Goal: Task Accomplishment & Management: Manage account settings

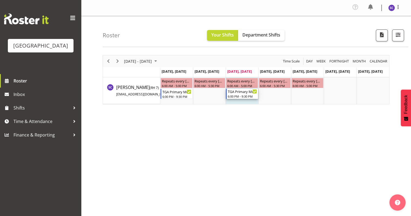
click at [237, 91] on div "TGA Primary Music Fest. Songs from Sunny Days" at bounding box center [242, 91] width 29 height 5
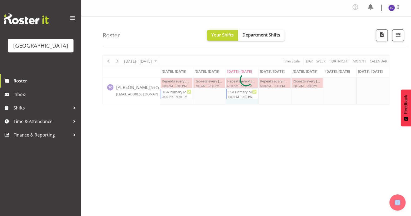
click at [237, 91] on div at bounding box center [246, 79] width 287 height 49
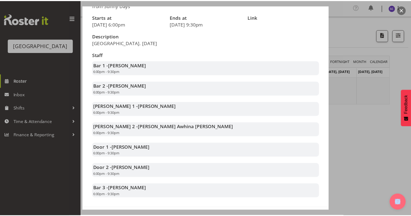
scroll to position [69, 0]
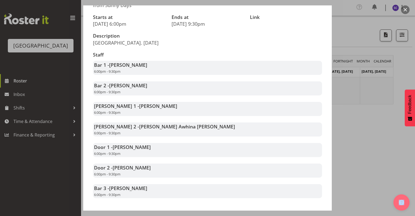
click at [407, 8] on button "button" at bounding box center [405, 9] width 9 height 9
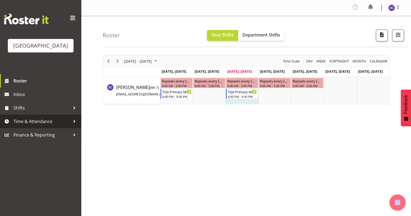
click at [44, 125] on span "Time & Attendance" at bounding box center [42, 121] width 57 height 8
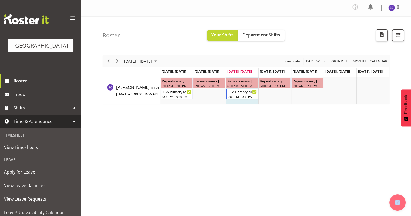
scroll to position [64, 0]
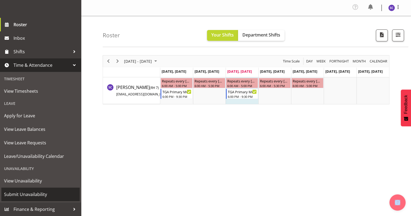
click at [29, 198] on span "Submit Unavailability" at bounding box center [40, 194] width 73 height 8
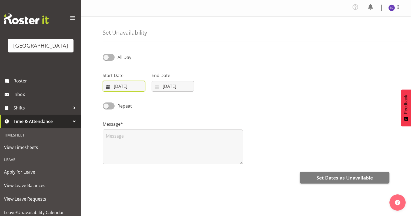
click at [122, 85] on input "27/08/2025" at bounding box center [124, 86] width 42 height 11
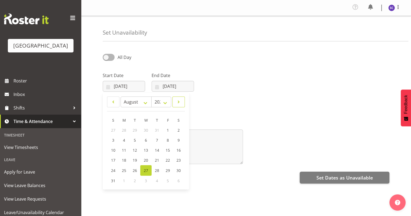
click at [177, 102] on span at bounding box center [178, 102] width 5 height 6
select select "9"
click at [124, 172] on span "27" at bounding box center [124, 170] width 4 height 5
type input "27/10/2025"
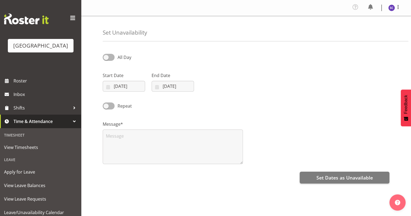
click at [113, 52] on div "All Day" at bounding box center [135, 55] width 73 height 18
click at [111, 56] on span at bounding box center [109, 57] width 12 height 7
click at [106, 56] on input "All Day" at bounding box center [105, 57] width 4 height 4
checkbox input "true"
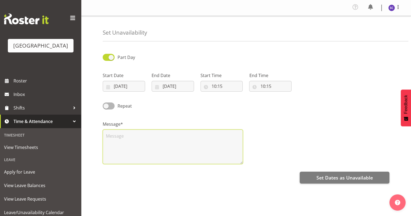
click at [109, 138] on textarea at bounding box center [173, 146] width 140 height 35
type textarea "Attending a show"
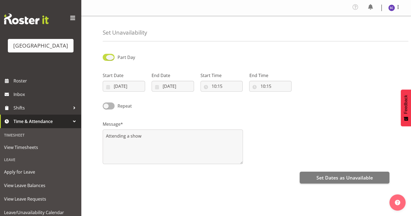
click at [108, 57] on span at bounding box center [109, 57] width 12 height 7
click at [106, 57] on input "Part Day" at bounding box center [105, 57] width 4 height 4
click at [108, 57] on span at bounding box center [109, 57] width 12 height 7
click at [106, 57] on input "All Day" at bounding box center [105, 57] width 4 height 4
checkbox input "true"
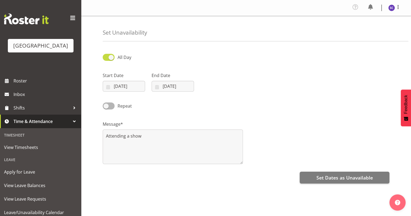
select select "10"
select select "15"
click at [215, 83] on input "10:15" at bounding box center [221, 86] width 42 height 11
click at [237, 100] on select "00 01 02 03 04 05 06 07 08 09 10 11 12 13 14 15 16 17 18 19 20 21 22 23" at bounding box center [237, 100] width 12 height 11
select select "16"
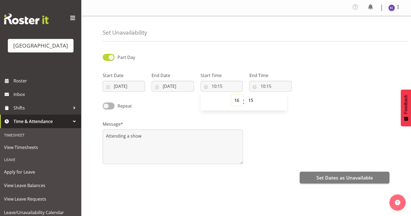
click at [231, 95] on select "00 01 02 03 04 05 06 07 08 09 10 11 12 13 14 15 16 17 18 19 20 21 22 23" at bounding box center [237, 100] width 12 height 11
type input "16:15"
click at [252, 99] on select "00 01 02 03 04 05 06 07 08 09 10 11 12 13 14 15 16 17 18 19 20 21 22 23 24 25 2…" at bounding box center [251, 100] width 12 height 11
select select "29"
click at [245, 95] on select "00 01 02 03 04 05 06 07 08 09 10 11 12 13 14 15 16 17 18 19 20 21 22 23 24 25 2…" at bounding box center [251, 100] width 12 height 11
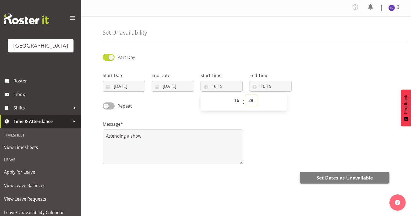
type input "16:29"
click at [252, 101] on select "00 01 02 03 04 05 06 07 08 09 10 11 12 13 14 15 16 17 18 19 20 21 22 23 24 25 2…" at bounding box center [251, 100] width 12 height 11
select select "30"
click at [245, 95] on select "00 01 02 03 04 05 06 07 08 09 10 11 12 13 14 15 16 17 18 19 20 21 22 23 24 25 2…" at bounding box center [251, 100] width 12 height 11
type input "16:30"
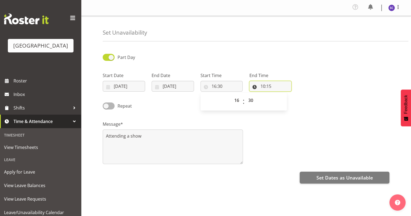
click at [263, 85] on input "10:15" at bounding box center [270, 86] width 42 height 11
click at [284, 100] on select "00 01 02 03 04 05 06 07 08 09 10 11 12 13 14 15 16 17 18 19 20 21 22 23" at bounding box center [286, 100] width 12 height 11
select select "22"
click at [280, 95] on select "00 01 02 03 04 05 06 07 08 09 10 11 12 13 14 15 16 17 18 19 20 21 22 23" at bounding box center [286, 100] width 12 height 11
type input "22:15"
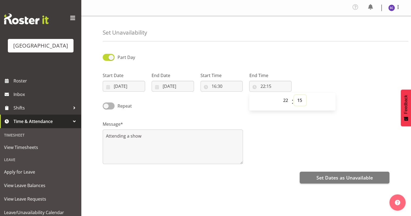
click at [299, 99] on select "00 01 02 03 04 05 06 07 08 09 10 11 12 13 14 15 16 17 18 19 20 21 22 23 24 25 2…" at bounding box center [300, 100] width 12 height 11
select select "0"
click at [294, 95] on select "00 01 02 03 04 05 06 07 08 09 10 11 12 13 14 15 16 17 18 19 20 21 22 23 24 25 2…" at bounding box center [300, 100] width 12 height 11
type input "22:00"
click at [304, 138] on div "Message* Attending a show" at bounding box center [245, 140] width 293 height 54
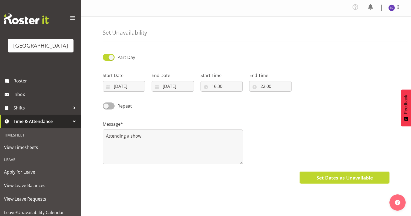
click at [343, 178] on span "Set Dates as Unavailable" at bounding box center [344, 177] width 56 height 7
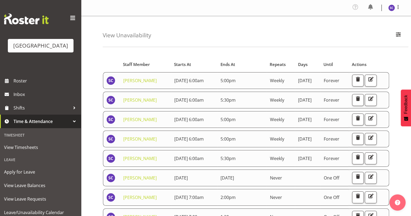
scroll to position [99, 0]
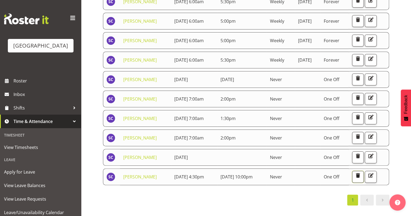
click at [361, 173] on span "button" at bounding box center [357, 175] width 7 height 7
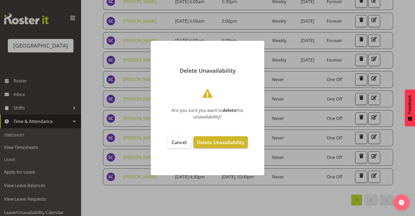
click at [212, 146] on button "Delete Unavailability" at bounding box center [220, 142] width 54 height 12
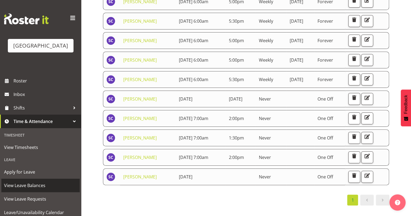
scroll to position [64, 0]
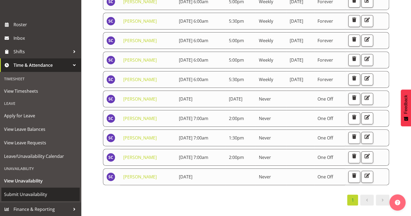
click at [34, 196] on span "Submit Unavailability" at bounding box center [40, 194] width 73 height 8
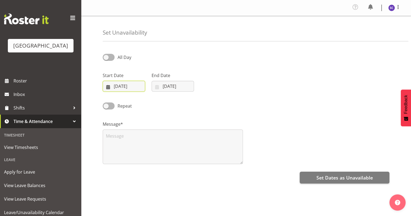
click at [133, 87] on input "27/08/2025" at bounding box center [124, 86] width 42 height 11
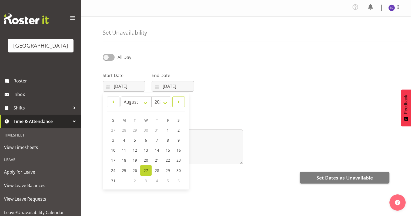
click at [176, 99] on span at bounding box center [178, 102] width 5 height 6
select select "9"
click at [125, 169] on span "27" at bounding box center [124, 170] width 4 height 5
type input "27/10/2025"
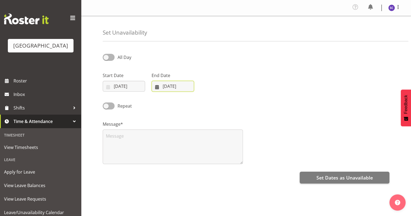
click at [170, 88] on input "27/08/2025" at bounding box center [173, 86] width 42 height 11
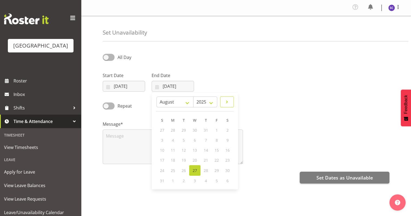
click at [226, 101] on span at bounding box center [227, 102] width 6 height 6
select select "9"
click at [173, 169] on span "27" at bounding box center [173, 170] width 4 height 5
type input "27/10/2025"
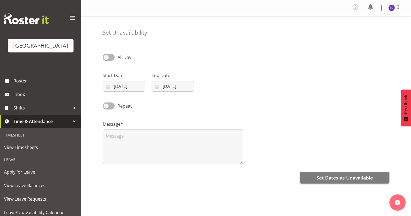
click at [110, 52] on div "All Day" at bounding box center [135, 55] width 73 height 18
click at [110, 56] on span at bounding box center [109, 57] width 12 height 7
click at [106, 56] on input "All Day" at bounding box center [105, 57] width 4 height 4
checkbox input "true"
select select "10"
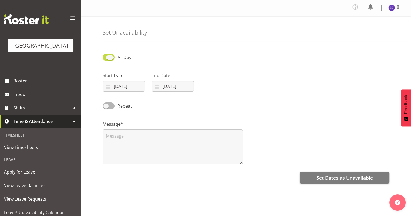
select select "18"
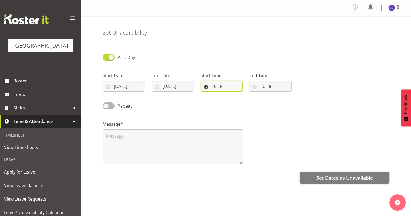
click at [211, 85] on input "10:18" at bounding box center [221, 86] width 42 height 11
click at [238, 101] on select "00 01 02 03 04 05 06 07 08 09 10 11 12 13 14 15 16 17 18 19 20 21 22 23" at bounding box center [237, 100] width 12 height 11
select select "16"
click at [231, 95] on select "00 01 02 03 04 05 06 07 08 09 10 11 12 13 14 15 16 17 18 19 20 21 22 23" at bounding box center [237, 100] width 12 height 11
type input "16:18"
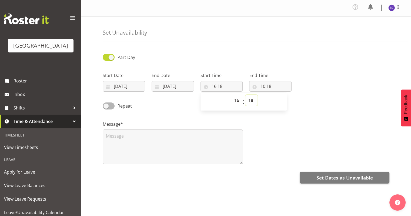
click at [252, 102] on select "00 01 02 03 04 05 06 07 08 09 10 11 12 13 14 15 16 17 18 19 20 21 22 23 24 25 2…" at bounding box center [251, 100] width 12 height 11
select select "31"
click at [245, 95] on select "00 01 02 03 04 05 06 07 08 09 10 11 12 13 14 15 16 17 18 19 20 21 22 23 24 25 2…" at bounding box center [251, 100] width 12 height 11
type input "16:31"
click at [256, 100] on select "00 01 02 03 04 05 06 07 08 09 10 11 12 13 14 15 16 17 18 19 20 21 22 23 24 25 2…" at bounding box center [251, 100] width 12 height 11
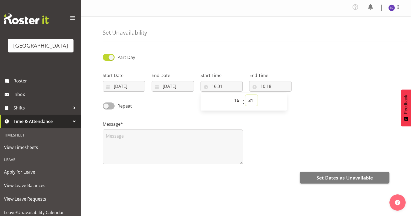
select select "30"
click at [245, 95] on select "00 01 02 03 04 05 06 07 08 09 10 11 12 13 14 15 16 17 18 19 20 21 22 23 24 25 2…" at bounding box center [251, 100] width 12 height 11
type input "16:30"
click at [262, 87] on input "10:18" at bounding box center [270, 86] width 42 height 11
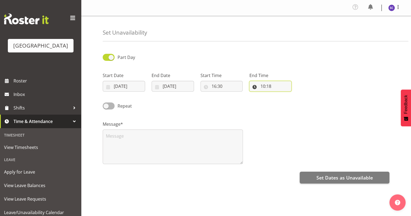
click at [264, 85] on input "10:18" at bounding box center [270, 86] width 42 height 11
click at [286, 99] on select "00 01 02 03 04 05 06 07 08 09 10 11 12 13 14 15 16 17 18 19 20 21 22 23" at bounding box center [286, 100] width 12 height 11
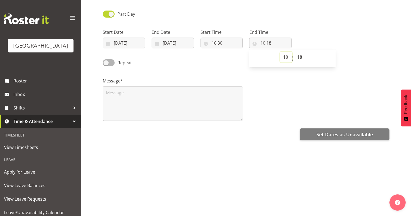
click at [285, 59] on select "00 01 02 03 04 05 06 07 08 09 10 11 12 13 14 15 16 17 18 19 20 21 22 23" at bounding box center [286, 57] width 12 height 11
select select "20"
click at [280, 52] on select "00 01 02 03 04 05 06 07 08 09 10 11 12 13 14 15 16 17 18 19 20 21 22 23" at bounding box center [286, 57] width 12 height 11
type input "20:18"
click at [284, 55] on select "00 01 02 03 04 05 06 07 08 09 10 11 12 13 14 15 16 17 18 19 20 21 22 23" at bounding box center [286, 57] width 12 height 11
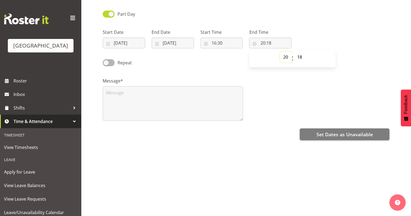
select select "22"
click at [280, 52] on select "00 01 02 03 04 05 06 07 08 09 10 11 12 13 14 15 16 17 18 19 20 21 22 23" at bounding box center [286, 57] width 12 height 11
type input "22:18"
click at [300, 57] on select "00 01 02 03 04 05 06 07 08 09 10 11 12 13 14 15 16 17 18 19 20 21 22 23 24 25 2…" at bounding box center [300, 57] width 12 height 11
select select "20"
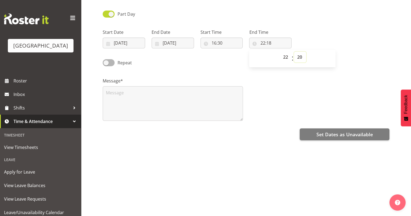
click at [294, 52] on select "00 01 02 03 04 05 06 07 08 09 10 11 12 13 14 15 16 17 18 19 20 21 22 23 24 25 2…" at bounding box center [300, 57] width 12 height 11
type input "22:20"
click at [297, 73] on div "Message*" at bounding box center [245, 97] width 293 height 54
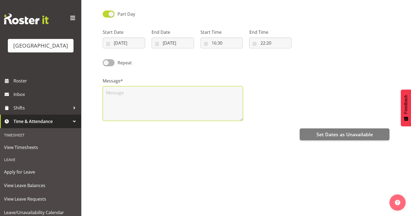
click at [186, 97] on textarea at bounding box center [173, 103] width 140 height 35
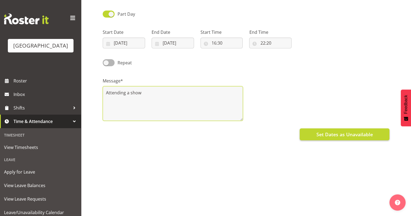
type textarea "Attending a show"
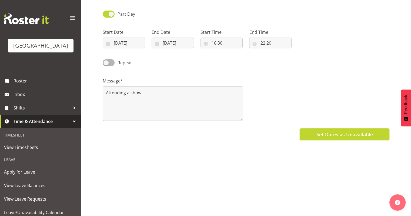
click at [325, 135] on span "Set Dates as Unavailable" at bounding box center [344, 134] width 56 height 7
